Goal: Communication & Community: Share content

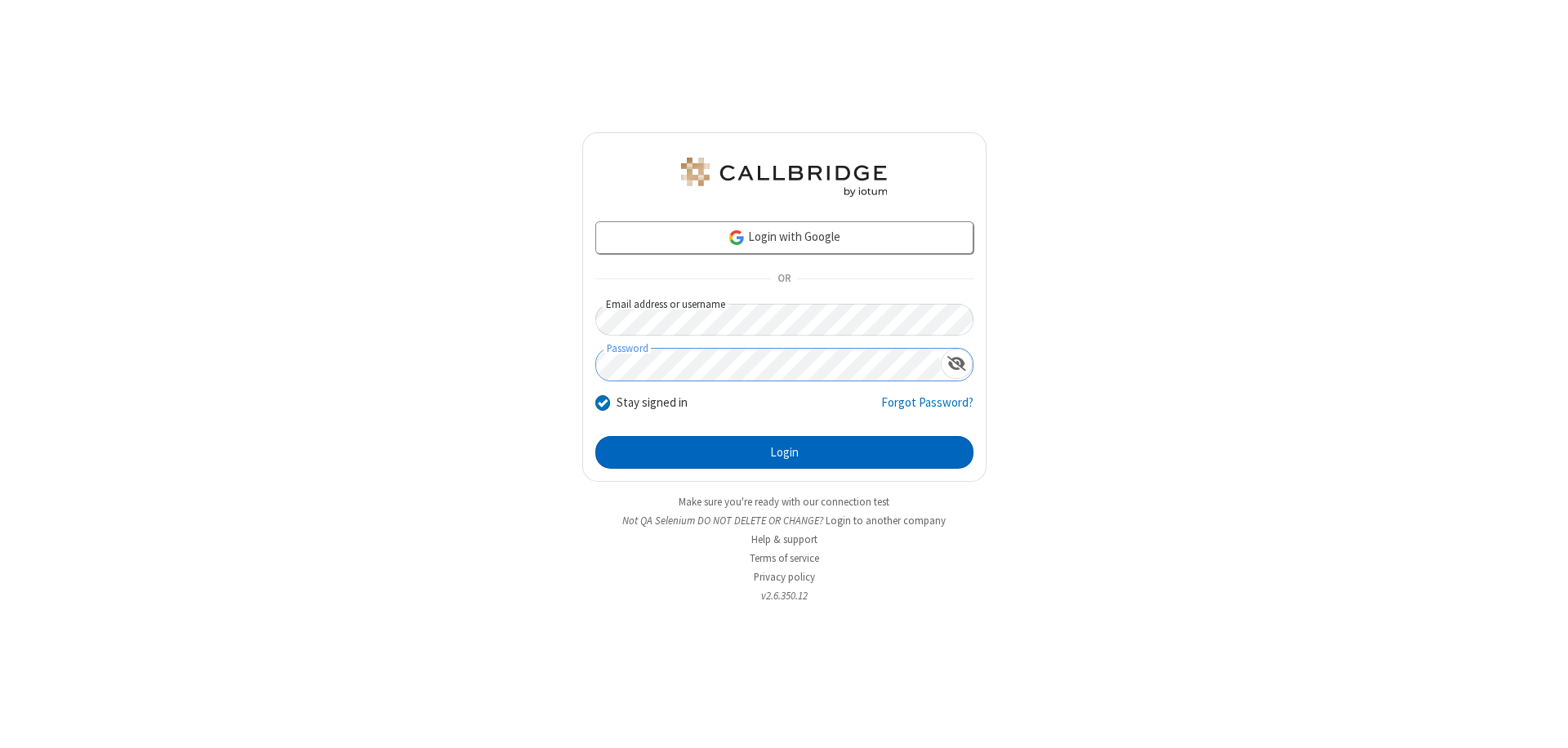
click at [784, 453] on button "Login" at bounding box center [784, 453] width 378 height 33
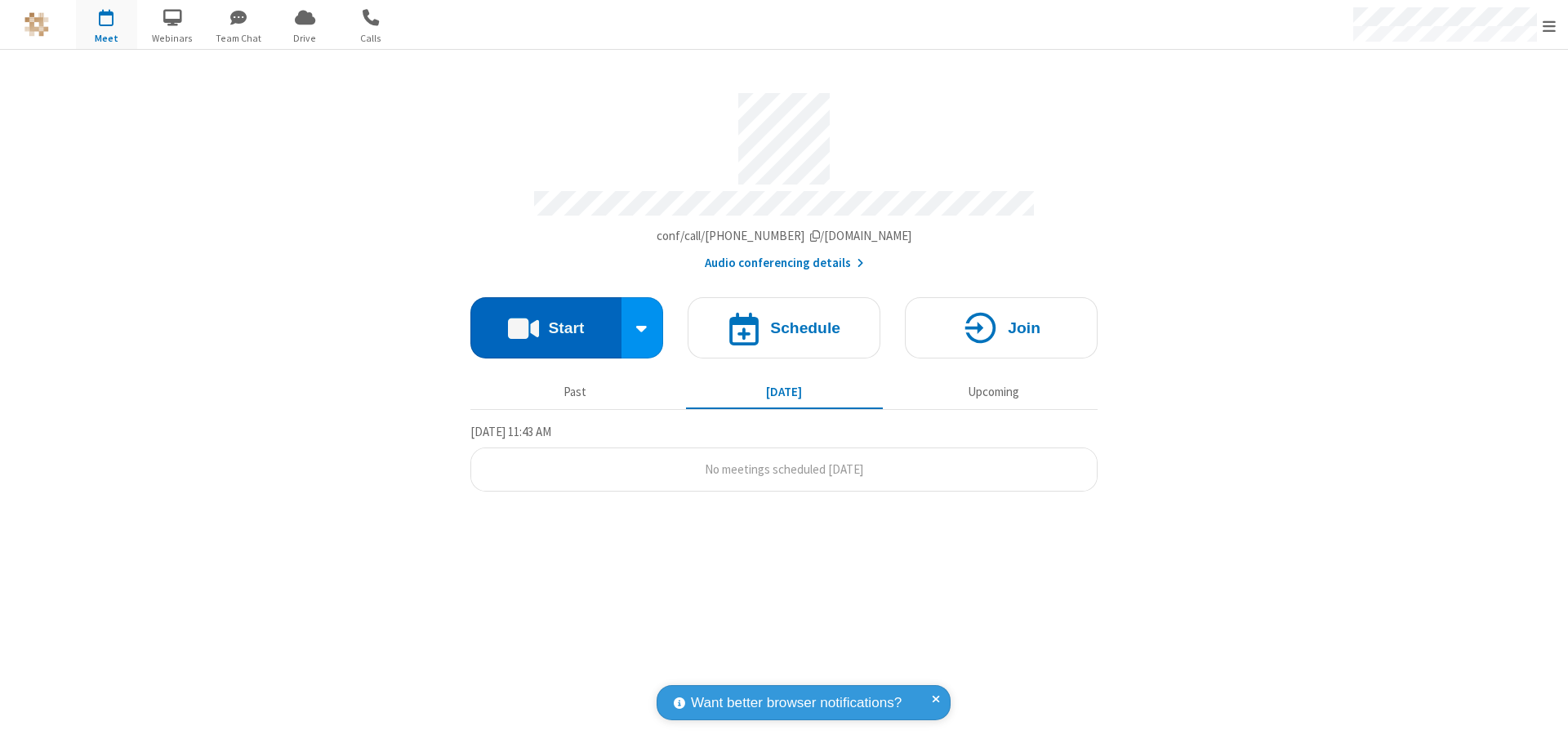
click at [545, 320] on button "Start" at bounding box center [545, 327] width 151 height 62
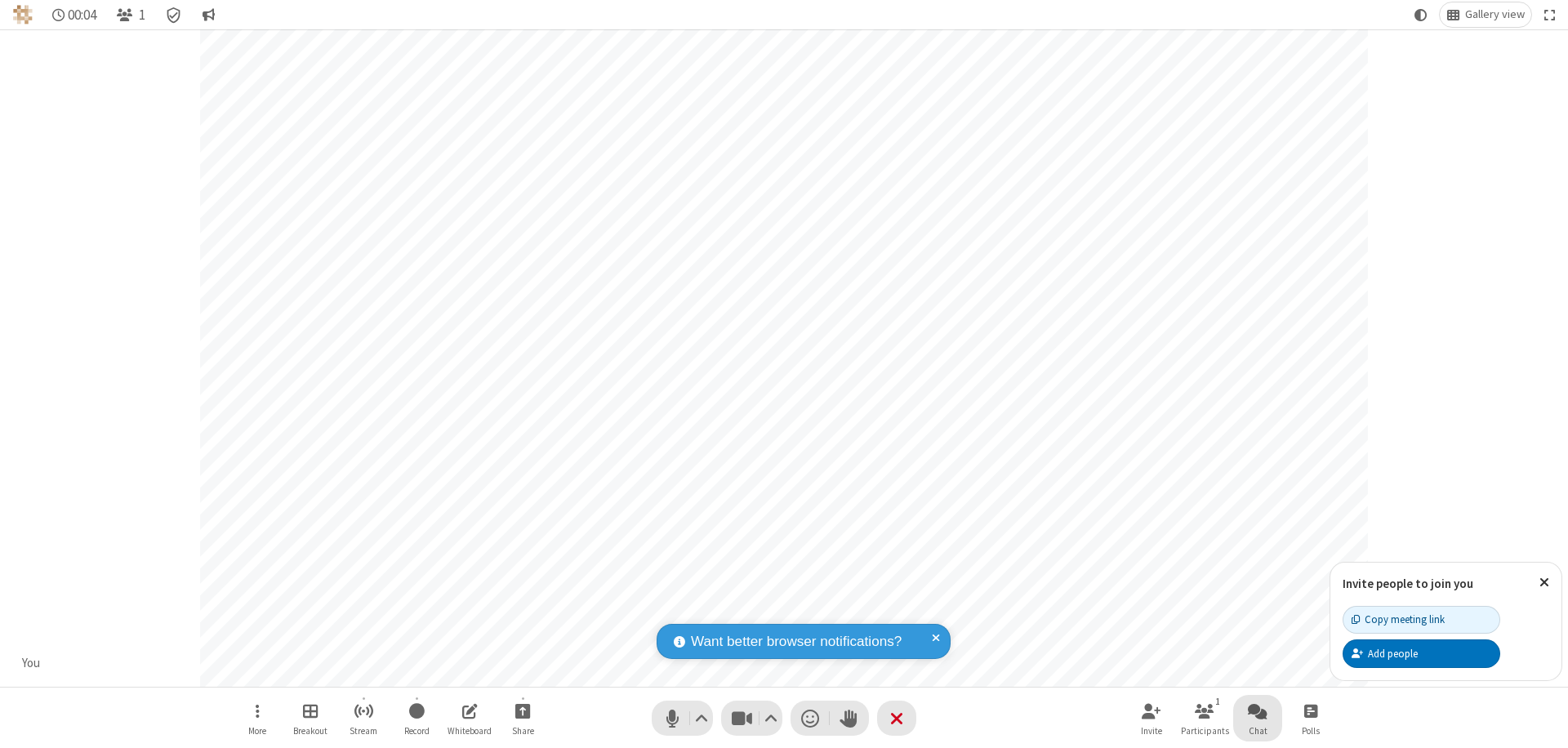
click at [1257, 710] on span "Open chat" at bounding box center [1257, 710] width 20 height 21
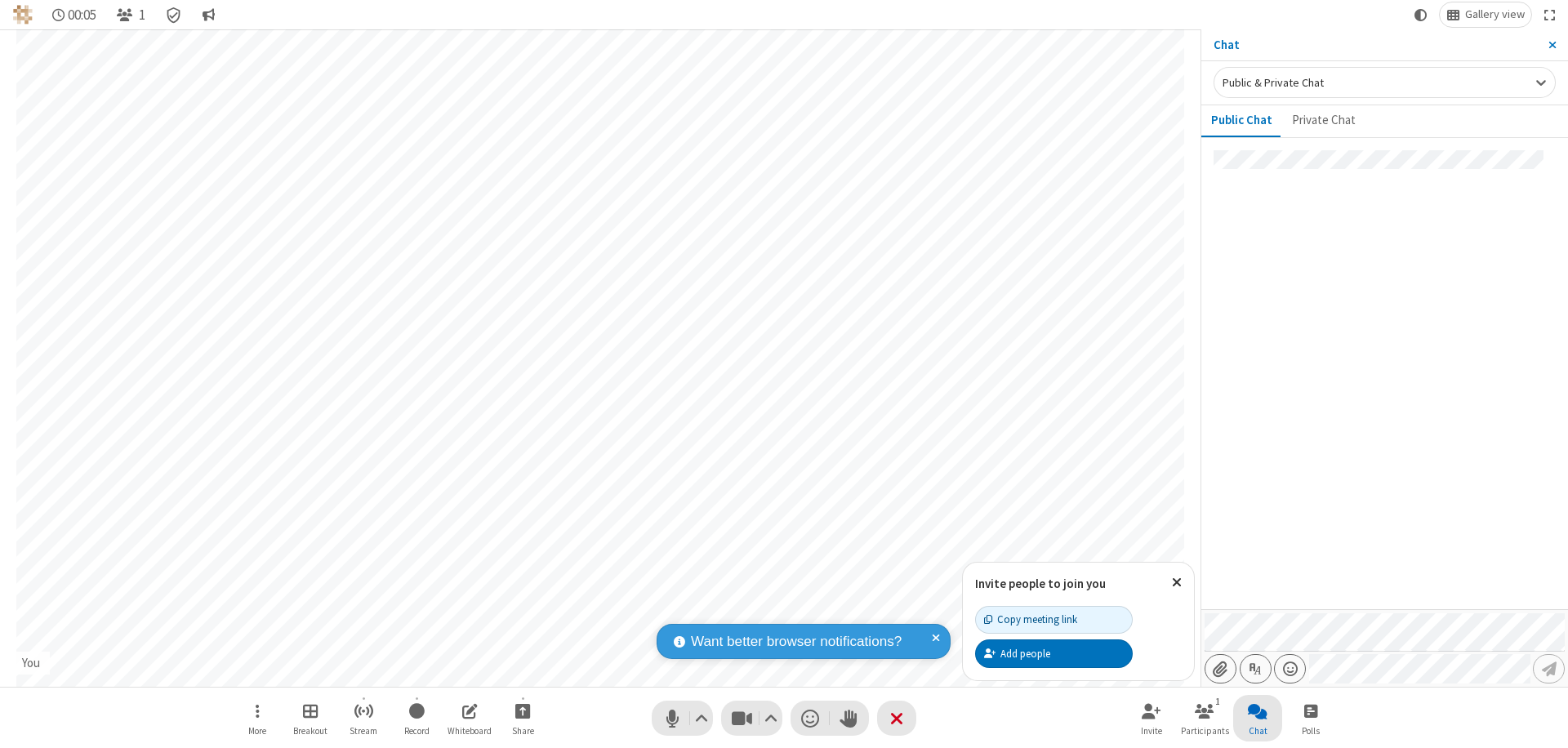
type input "C:\fakepath\doc_test.docx"
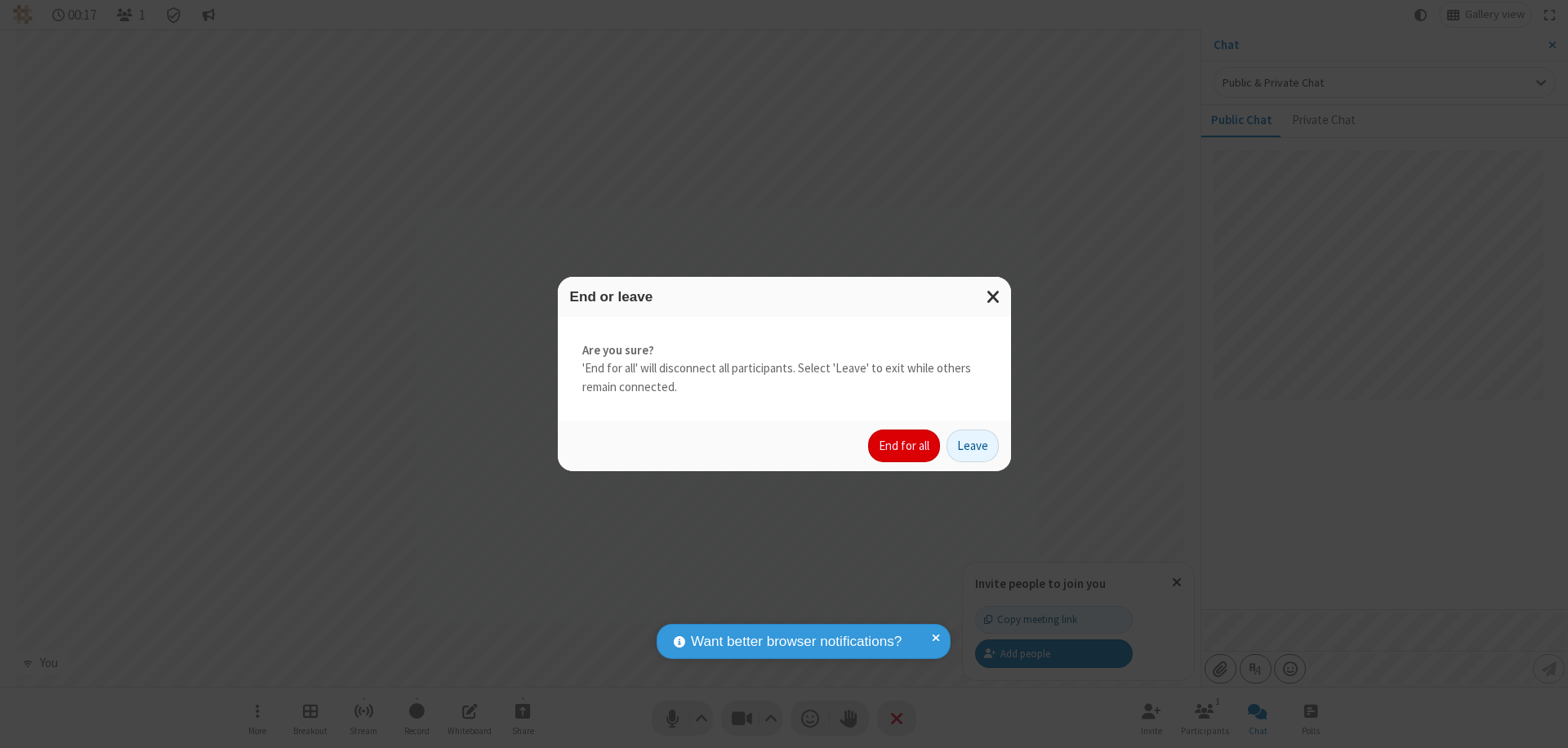
click at [905, 446] on button "End for all" at bounding box center [904, 446] width 72 height 33
